Goal: Find specific page/section: Find specific page/section

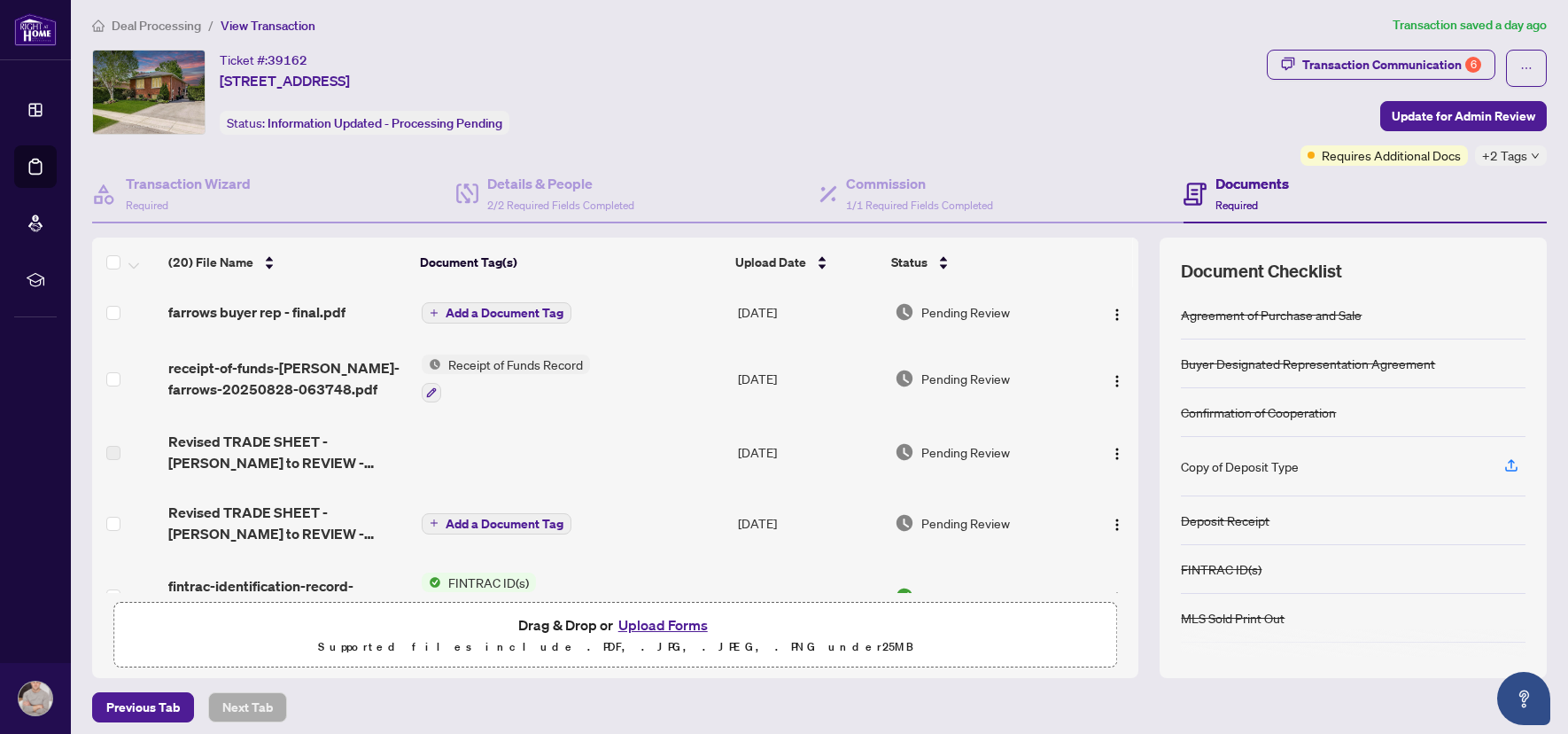
scroll to position [7, 0]
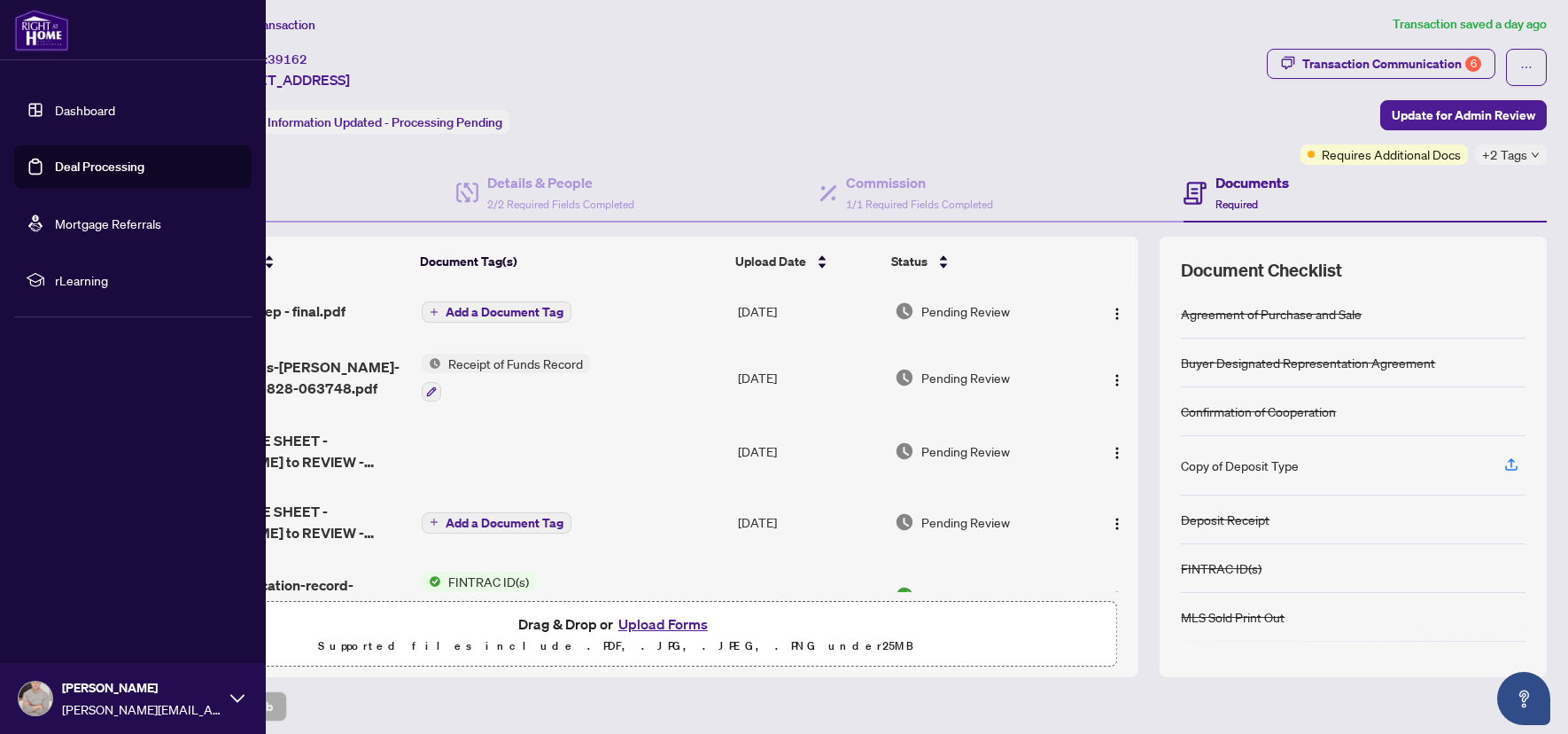
click at [38, 15] on img at bounding box center [42, 30] width 54 height 43
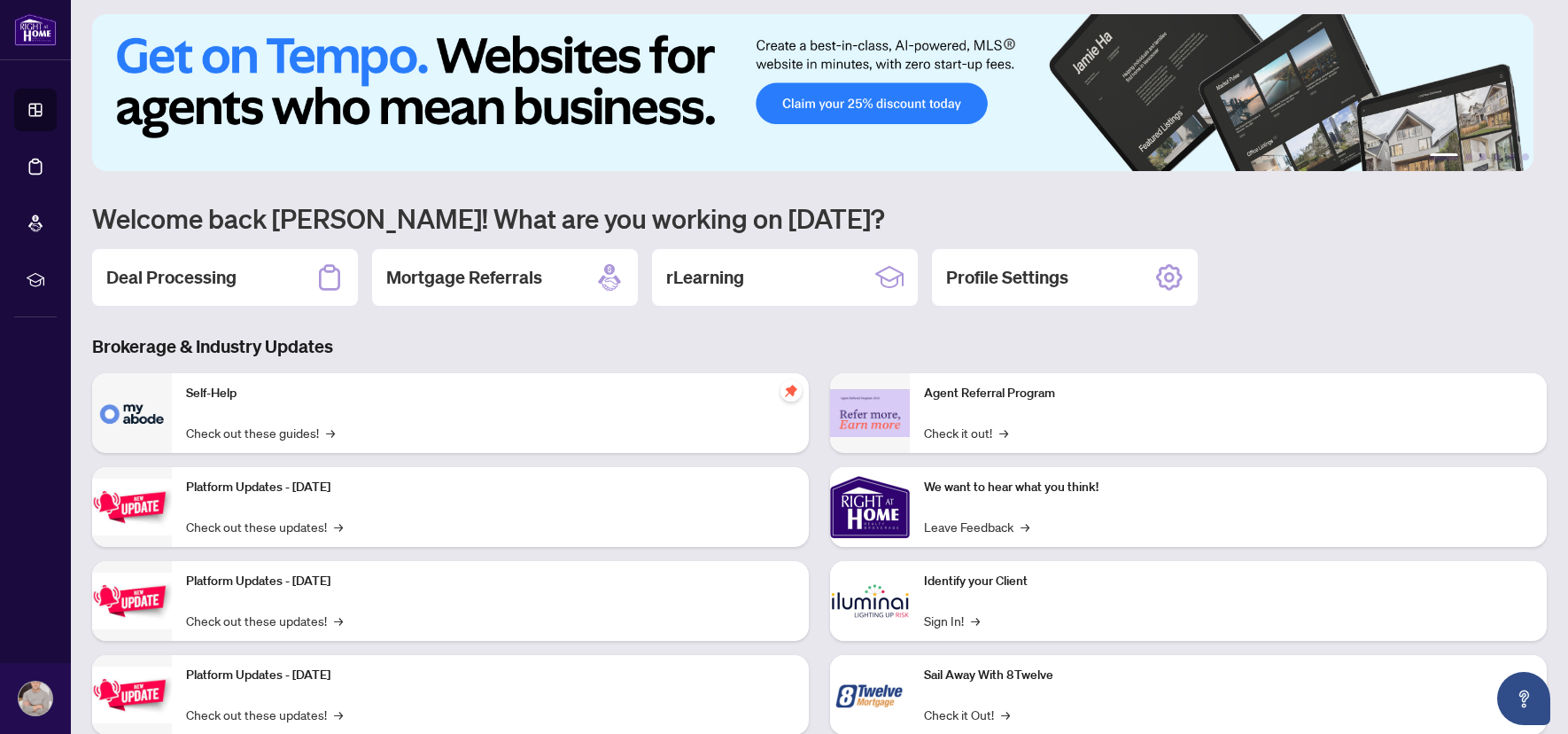
click at [269, 268] on div "Deal Processing" at bounding box center [224, 277] width 266 height 56
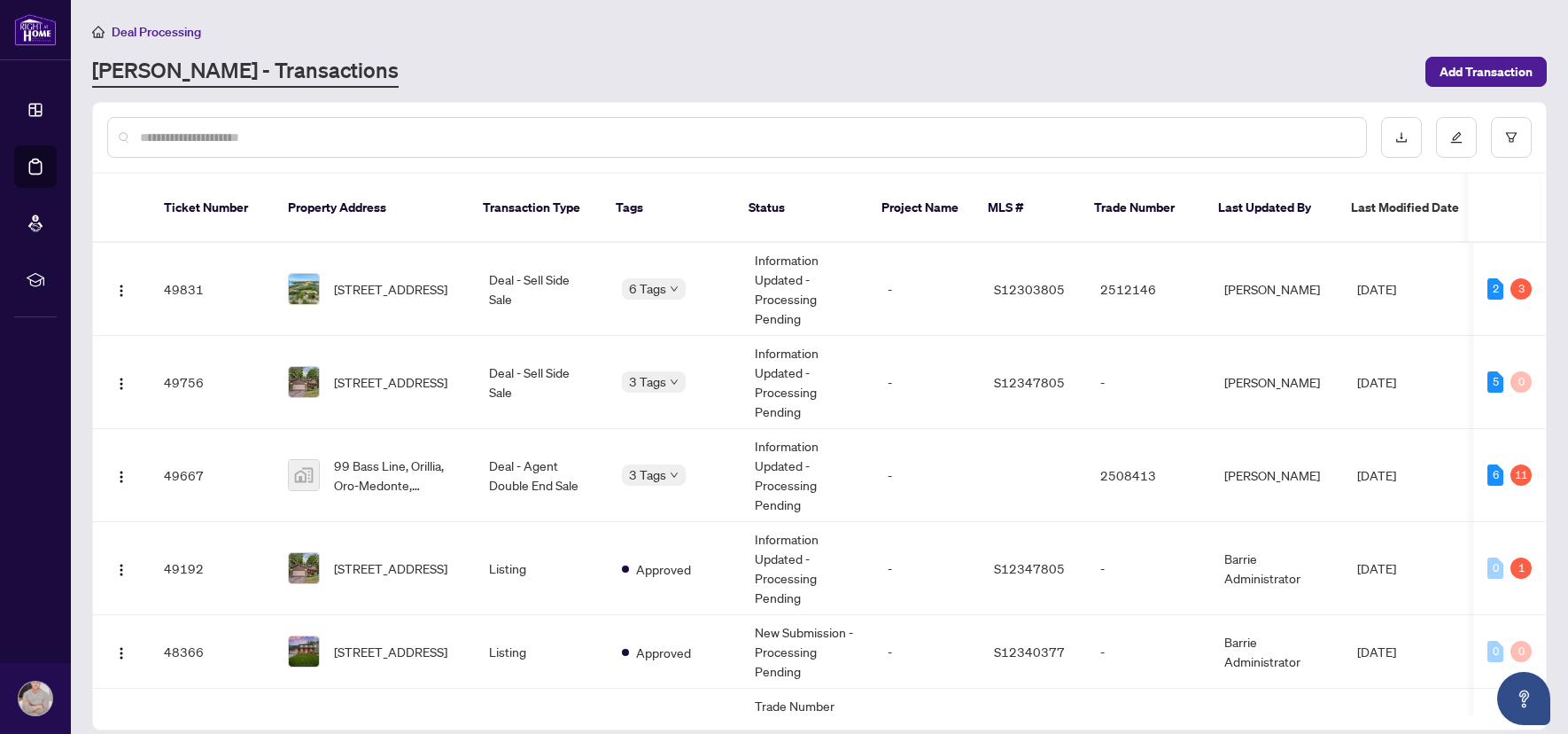
click at [301, 144] on input "text" at bounding box center [745, 136] width 1212 height 19
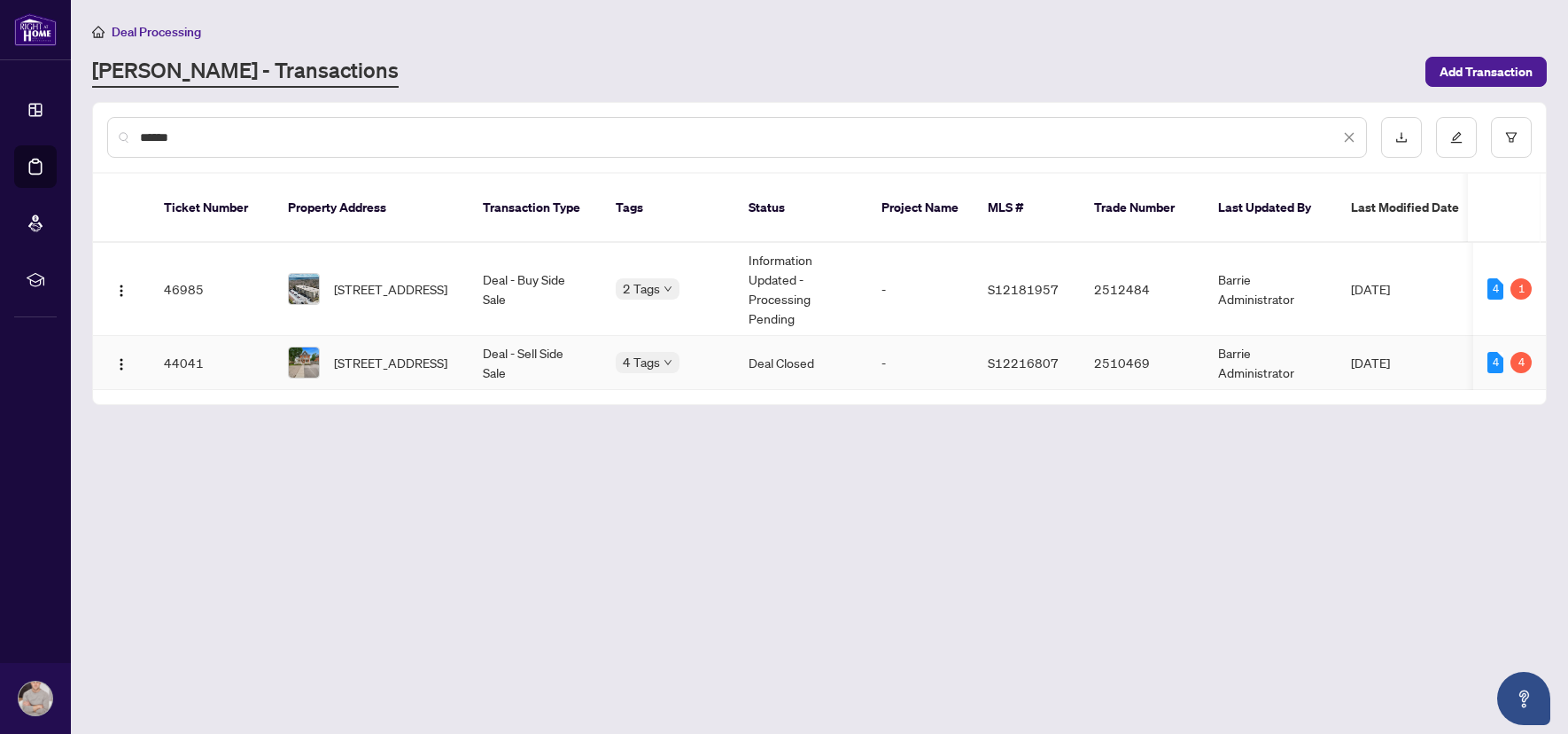
type input "******"
click at [411, 352] on span "[STREET_ADDRESS]" at bounding box center [390, 362] width 113 height 19
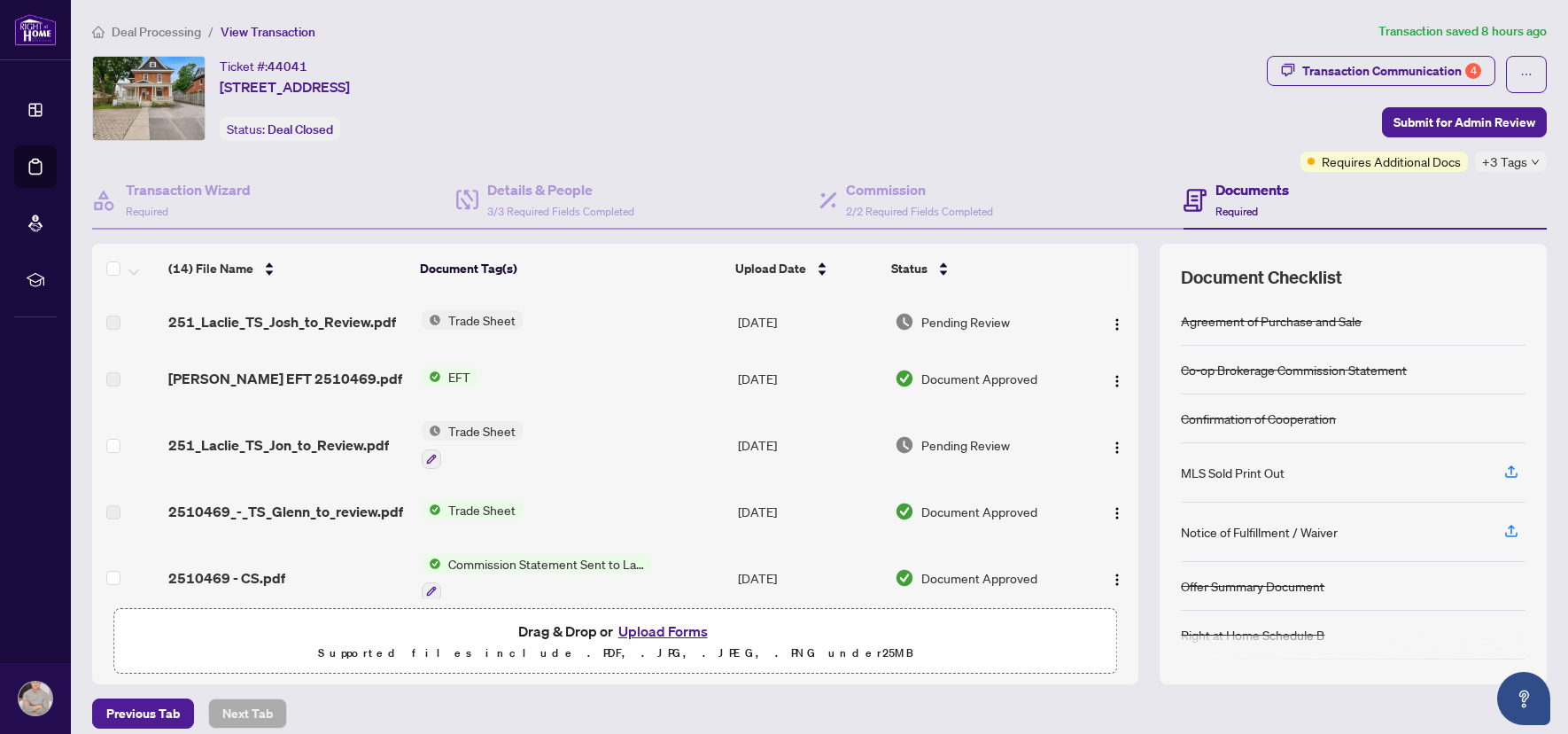
click at [378, 374] on div "[PERSON_NAME] EFT 2510469.pdf" at bounding box center [287, 378] width 239 height 21
click at [443, 381] on span "EFT" at bounding box center [459, 376] width 36 height 19
click at [518, 374] on td "EFT" at bounding box center [573, 378] width 316 height 56
